Goal: Complete application form

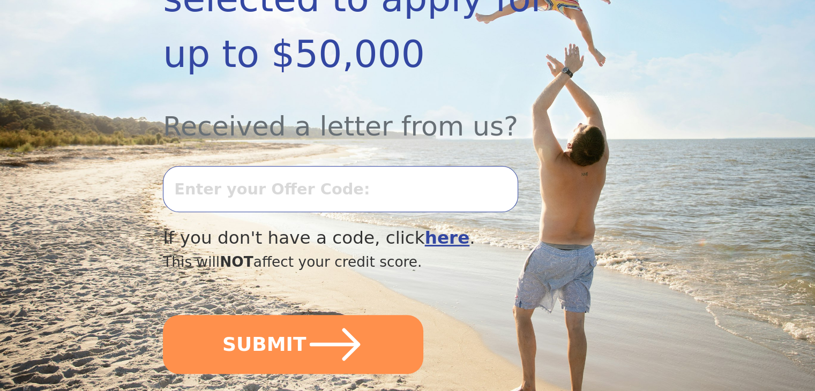
scroll to position [321, 0]
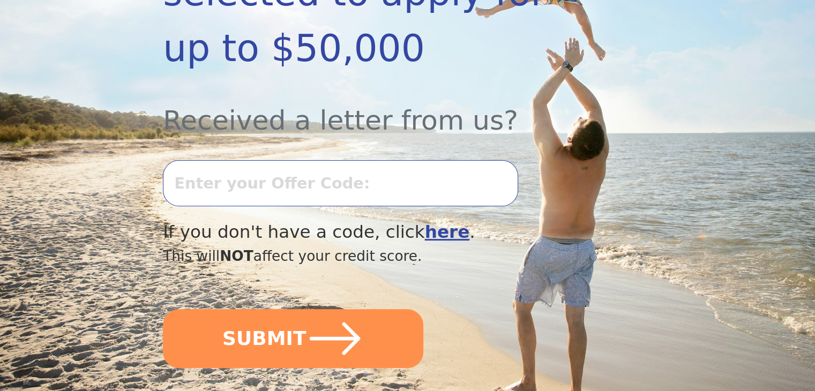
click at [361, 160] on input "text" at bounding box center [340, 183] width 355 height 46
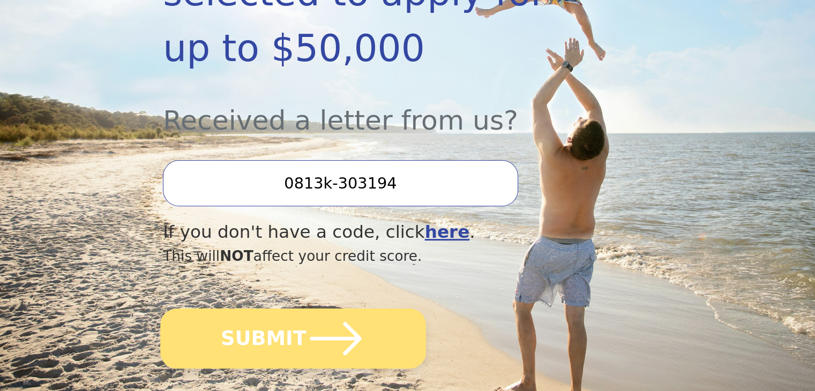
type input "0813k-303194"
click at [310, 309] on icon "submit" at bounding box center [335, 338] width 59 height 59
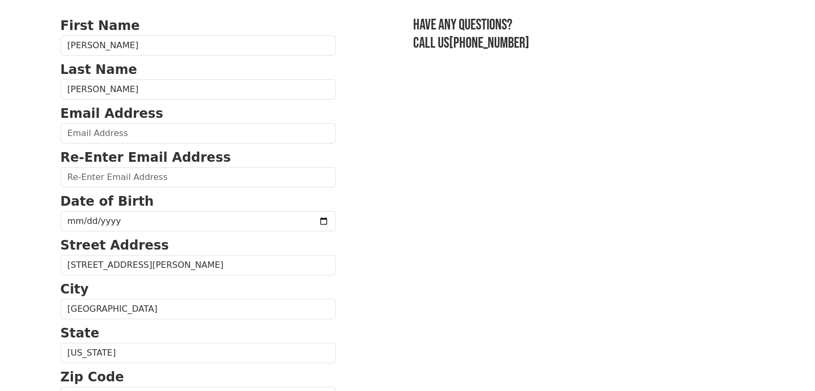
scroll to position [54, 0]
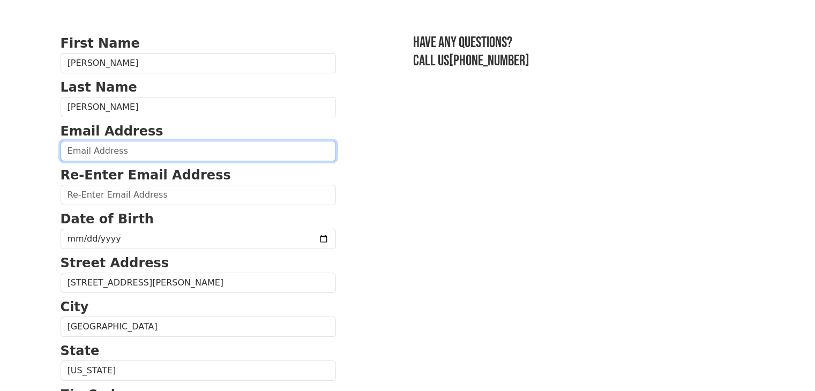
click at [144, 142] on input "email" at bounding box center [198, 151] width 275 height 20
type input "[EMAIL_ADDRESS][DOMAIN_NAME]"
type input "[PHONE_NUMBER]"
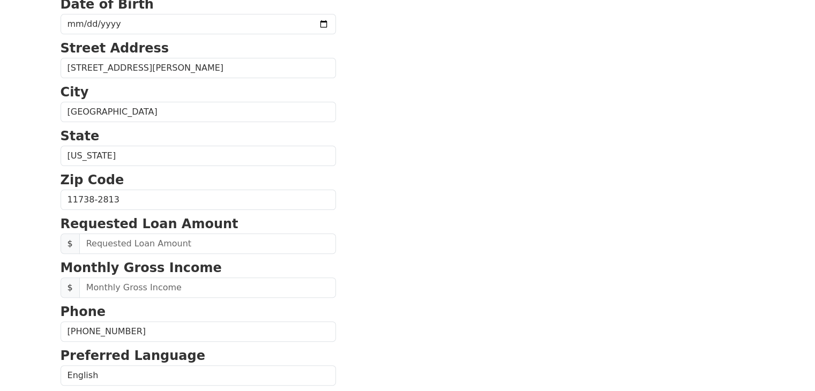
scroll to position [241, 0]
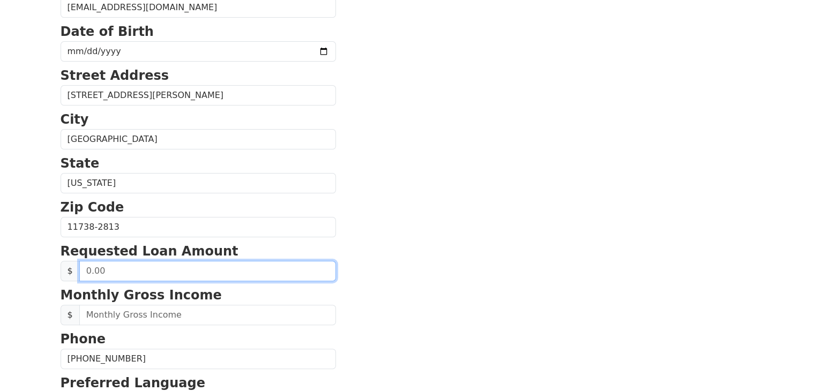
click at [118, 265] on input "text" at bounding box center [207, 271] width 257 height 20
type input "50,000.00"
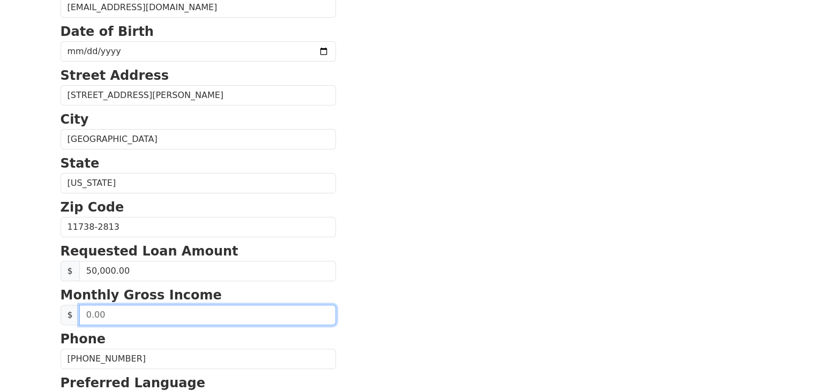
click at [131, 312] on input "text" at bounding box center [207, 315] width 257 height 20
type input "1.00"
type input "10,000.00"
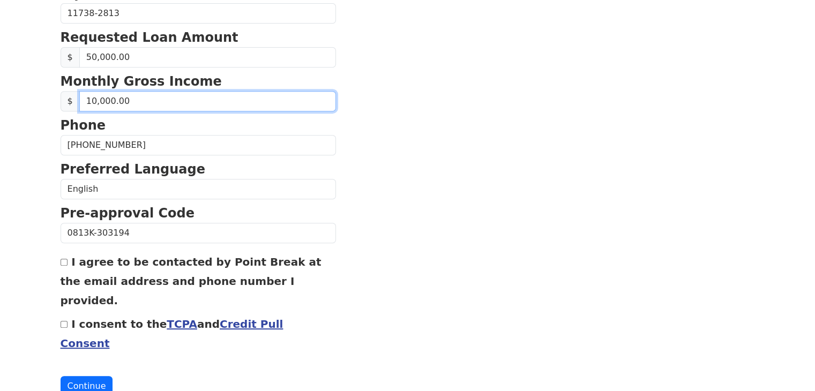
scroll to position [455, 0]
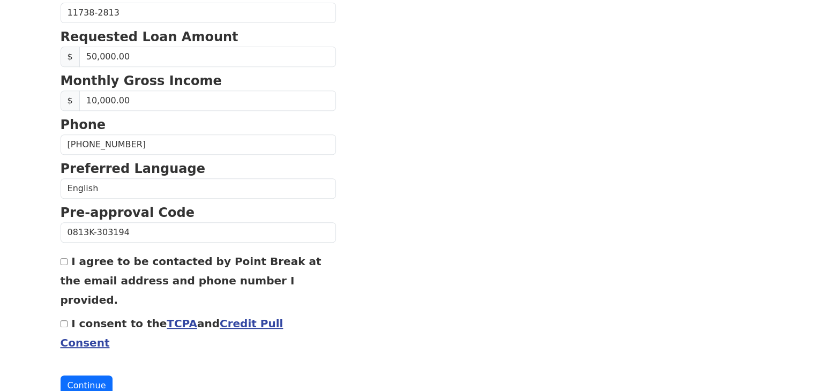
click at [67, 258] on div "I agree to be contacted by Point Break at the email address and phone number I …" at bounding box center [198, 280] width 275 height 58
click at [62, 258] on input "I agree to be contacted by Point Break at the email address and phone number I …" at bounding box center [64, 261] width 7 height 7
checkbox input "true"
